Goal: Information Seeking & Learning: Understand process/instructions

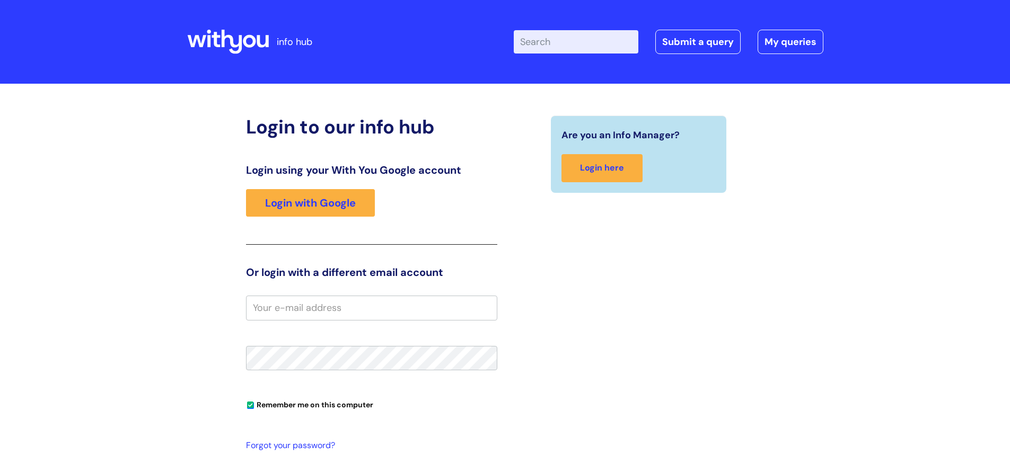
click at [549, 39] on input "Enter your search term here..." at bounding box center [576, 41] width 125 height 23
type input "verification"
click button "Search" at bounding box center [0, 0] width 0 height 0
click at [319, 205] on link "Login with Google" at bounding box center [310, 203] width 129 height 28
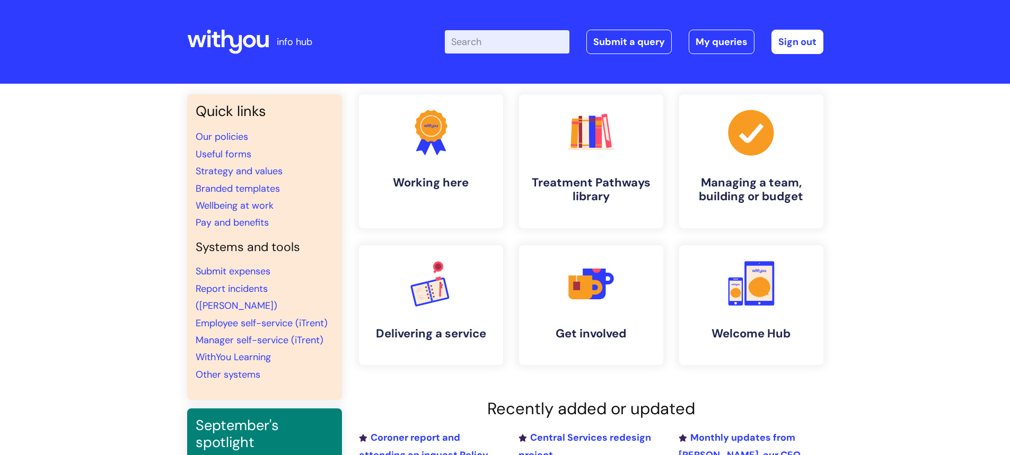
click at [483, 43] on input "Enter your search term here..." at bounding box center [507, 41] width 125 height 23
type input "verification"
click button "Search" at bounding box center [0, 0] width 0 height 0
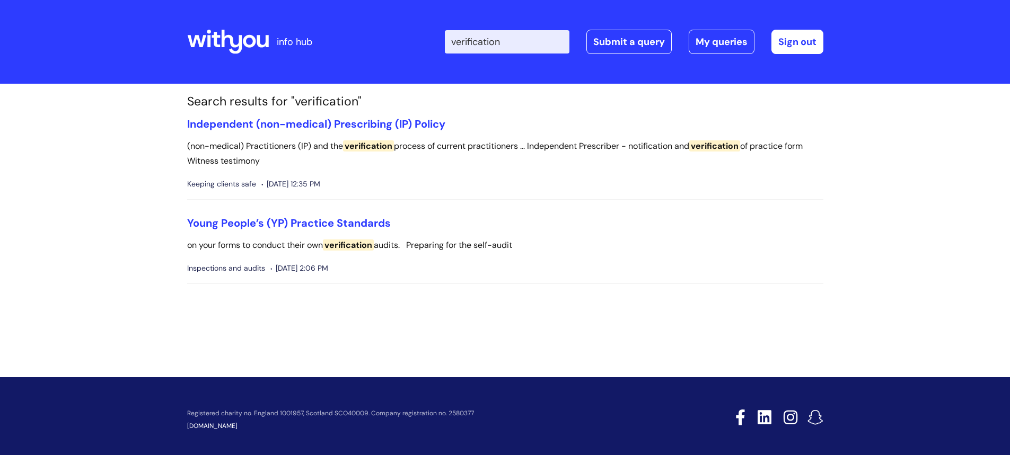
drag, startPoint x: 535, startPoint y: 39, endPoint x: 427, endPoint y: 39, distance: 108.1
click at [427, 39] on div "Enter your search term here... verification Search Submit a query My queries We…" at bounding box center [584, 42] width 478 height 63
click at [517, 43] on input "Enter your search term here..." at bounding box center [507, 41] width 125 height 23
type input "set up"
click button "Search" at bounding box center [0, 0] width 0 height 0
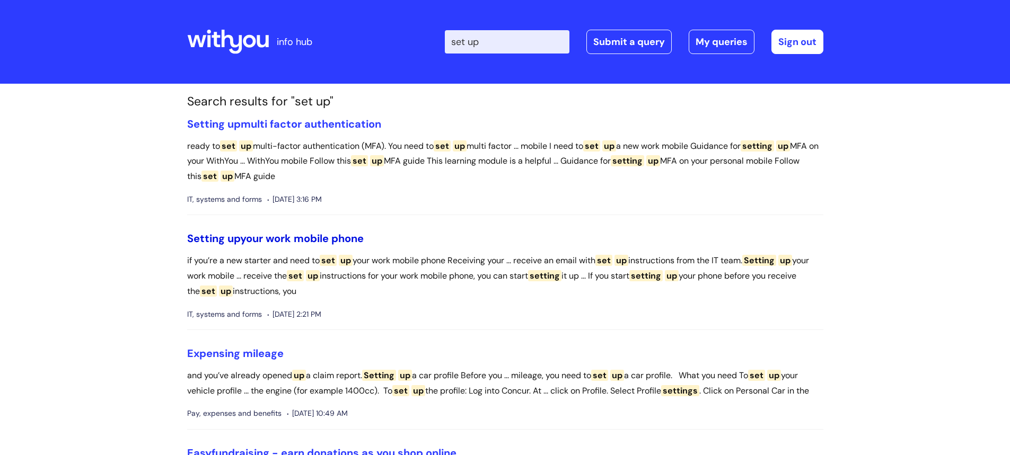
click at [335, 234] on link "Setting up your work mobile phone" at bounding box center [275, 239] width 177 height 14
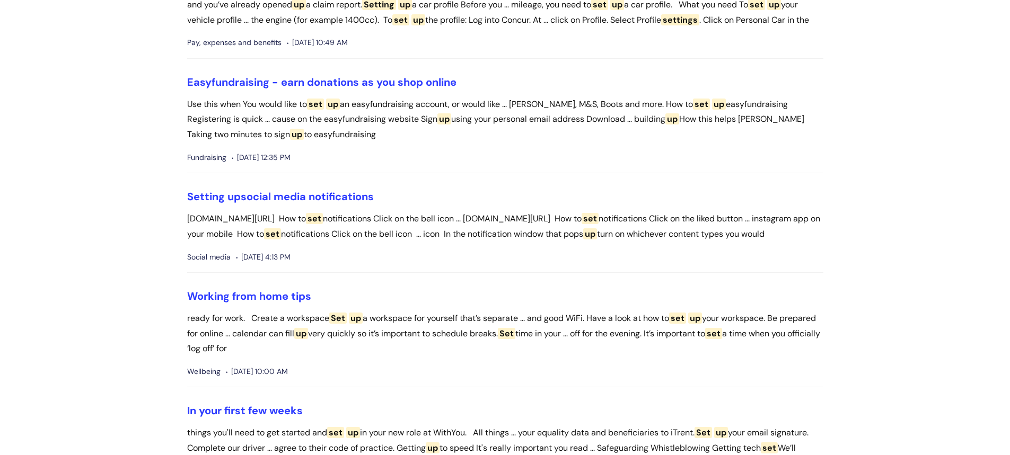
scroll to position [530, 0]
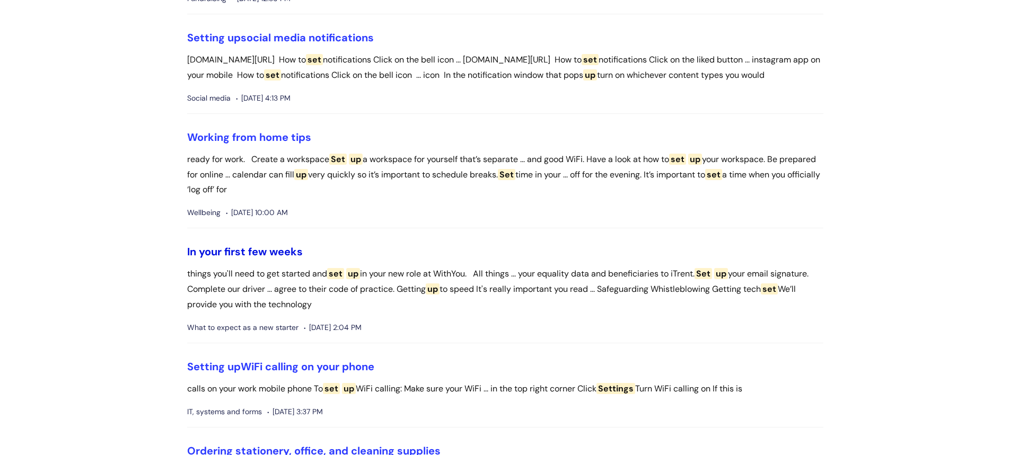
click at [283, 259] on link "In your first few weeks" at bounding box center [245, 252] width 116 height 14
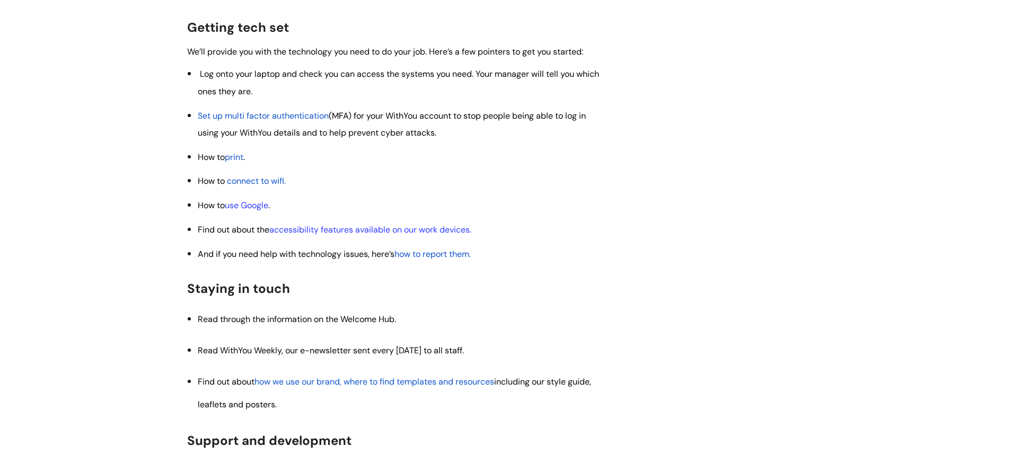
scroll to position [954, 0]
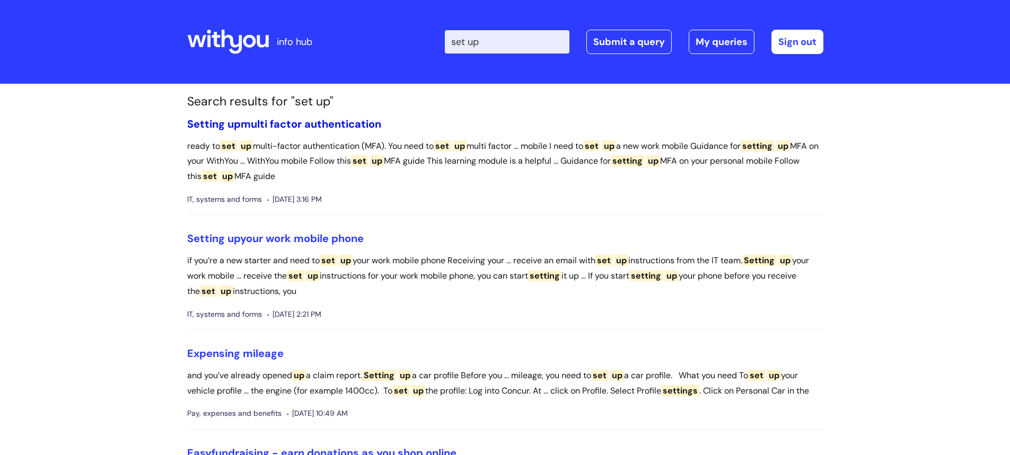
click at [329, 121] on link "Setting up multi factor authentication" at bounding box center [284, 124] width 194 height 14
